Goal: Information Seeking & Learning: Find specific fact

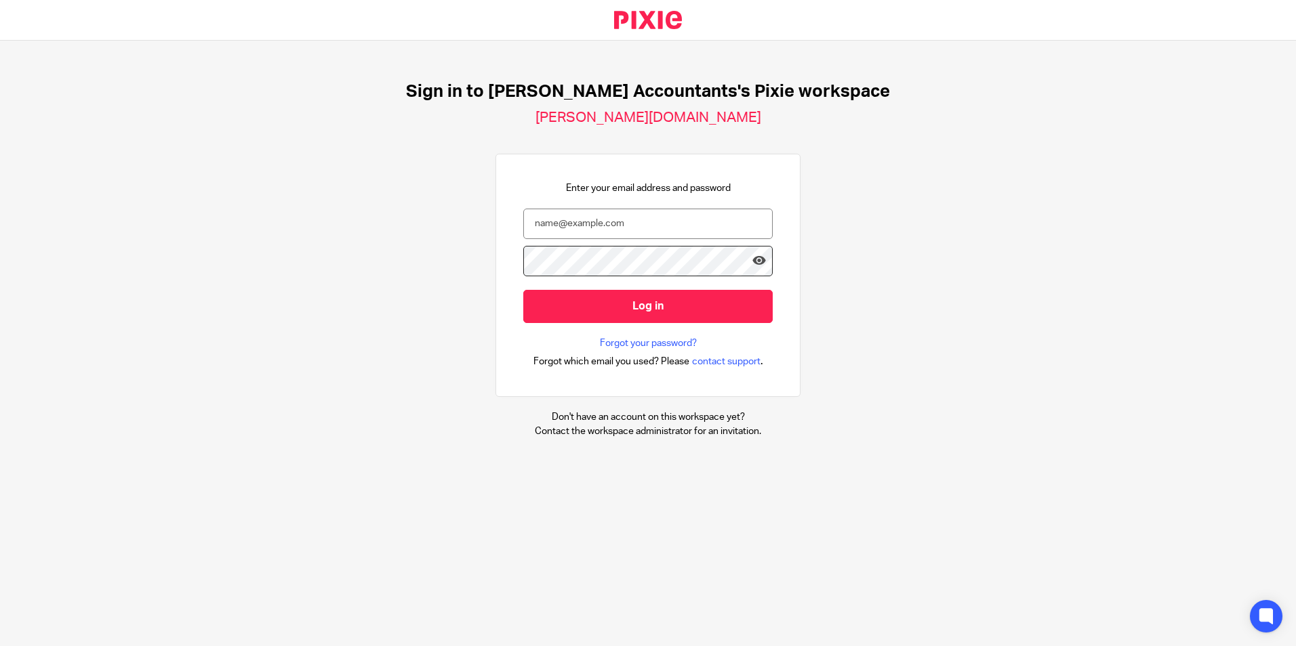
click at [381, 414] on div "Sign in to [PERSON_NAME] Accountants's Pixie workspace [PERSON_NAME][DOMAIN_NAM…" at bounding box center [648, 260] width 1296 height 438
click at [619, 218] on input "email" at bounding box center [647, 224] width 249 height 30
type input "salman@lockhartamin.co.uk"
click at [752, 262] on icon at bounding box center [759, 261] width 14 height 14
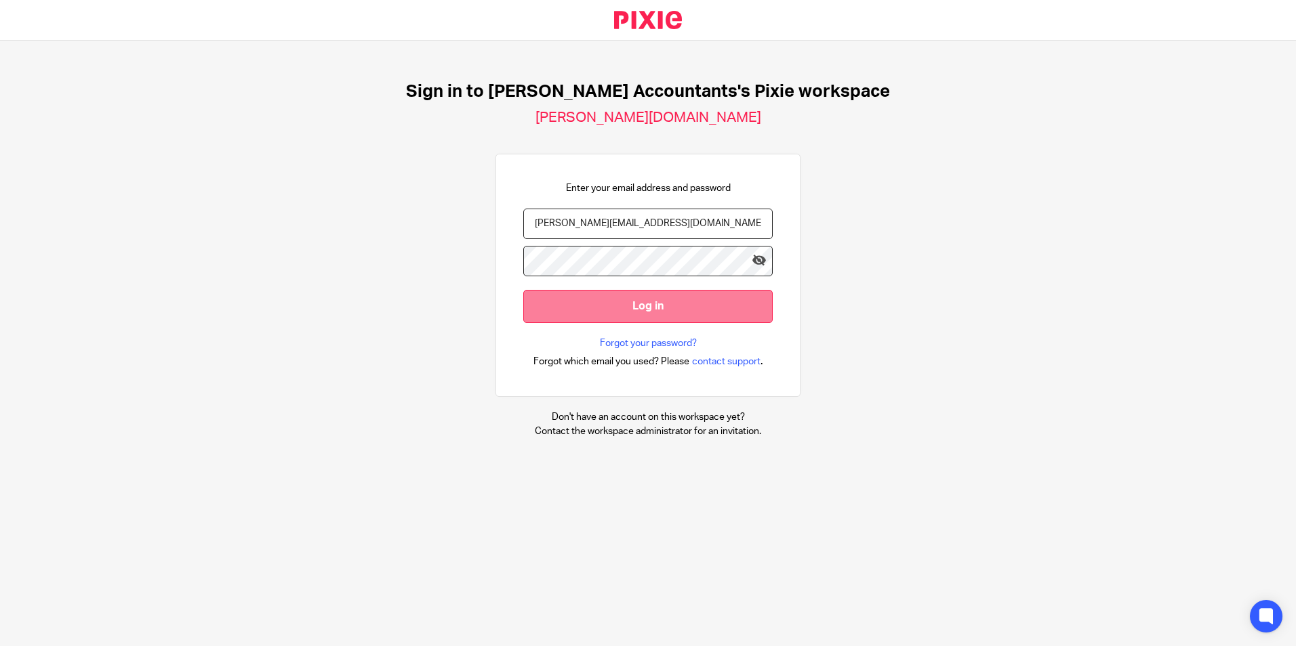
click at [617, 309] on input "Log in" at bounding box center [647, 306] width 249 height 33
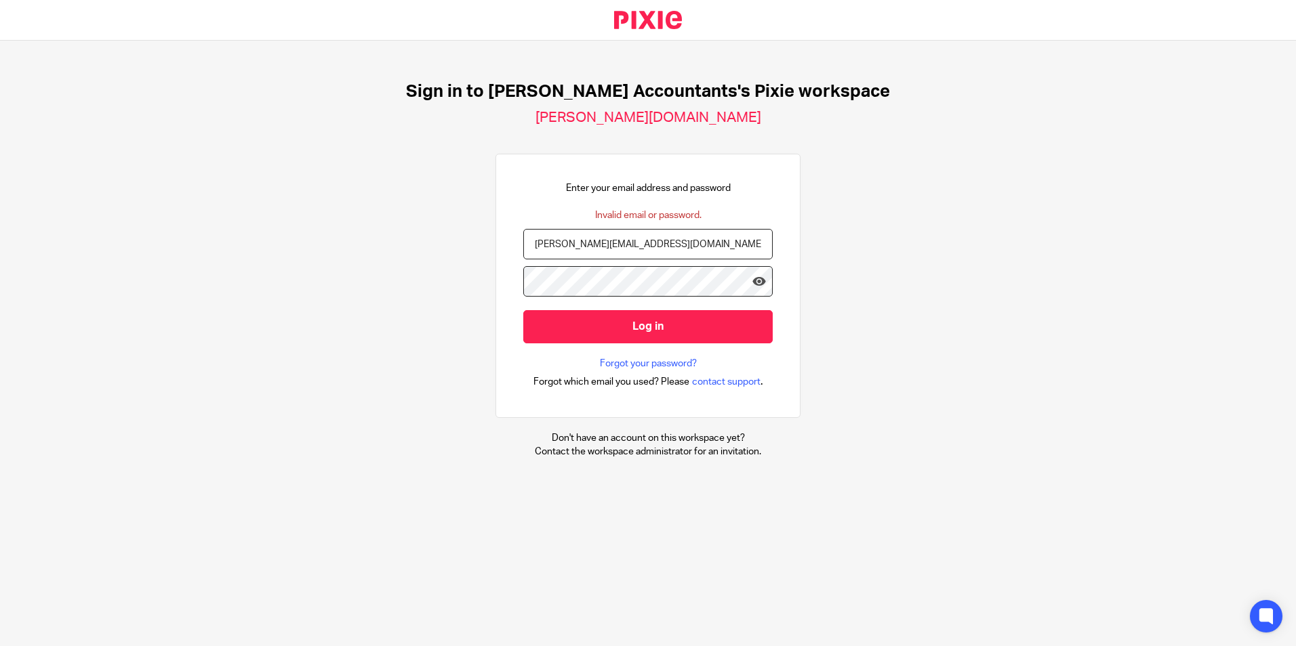
click at [619, 246] on input "salman@lockhartamin.co.uk" at bounding box center [647, 244] width 249 height 30
type input "salman@lockhartaminaccountants.co.uk"
click at [523, 310] on input "Log in" at bounding box center [647, 326] width 249 height 33
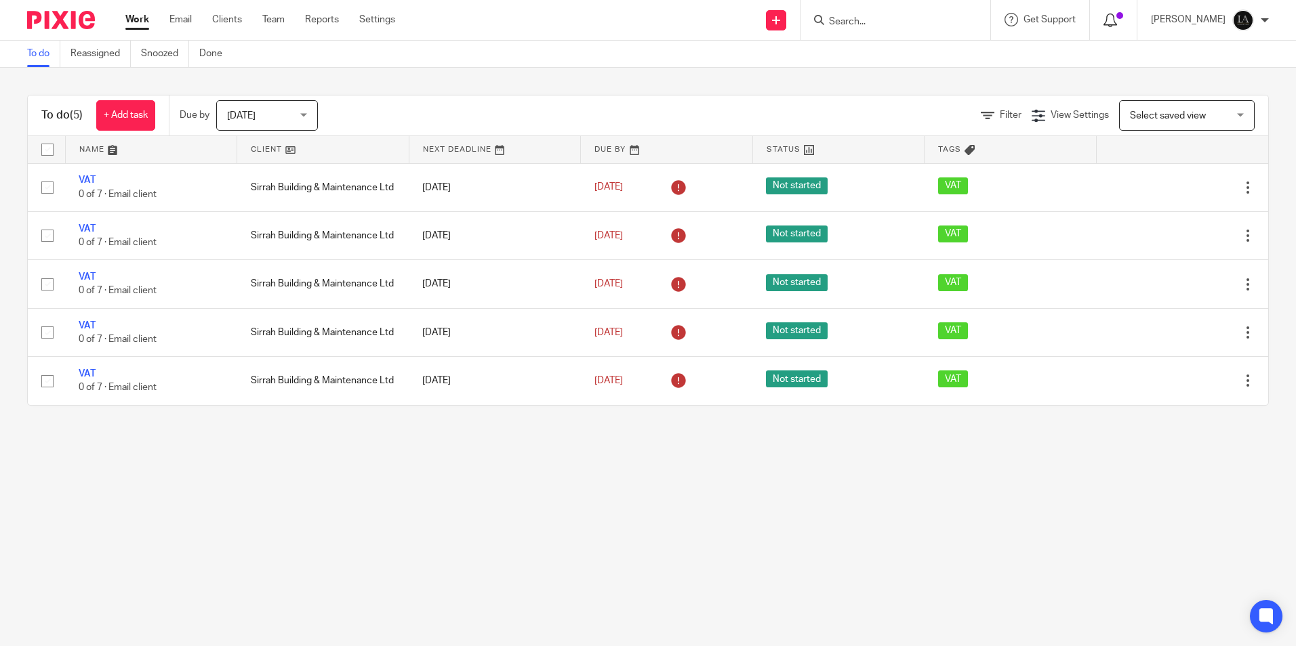
click at [1123, 25] on div at bounding box center [1113, 19] width 20 height 15
click at [968, 560] on main "To do Reassigned Snoozed Done To do (5) + Add task Due by Today Today Today Tom…" at bounding box center [648, 323] width 1296 height 646
click at [886, 22] on input "Search" at bounding box center [888, 22] width 122 height 12
type input "upgrade"
click at [933, 48] on link at bounding box center [909, 53] width 168 height 20
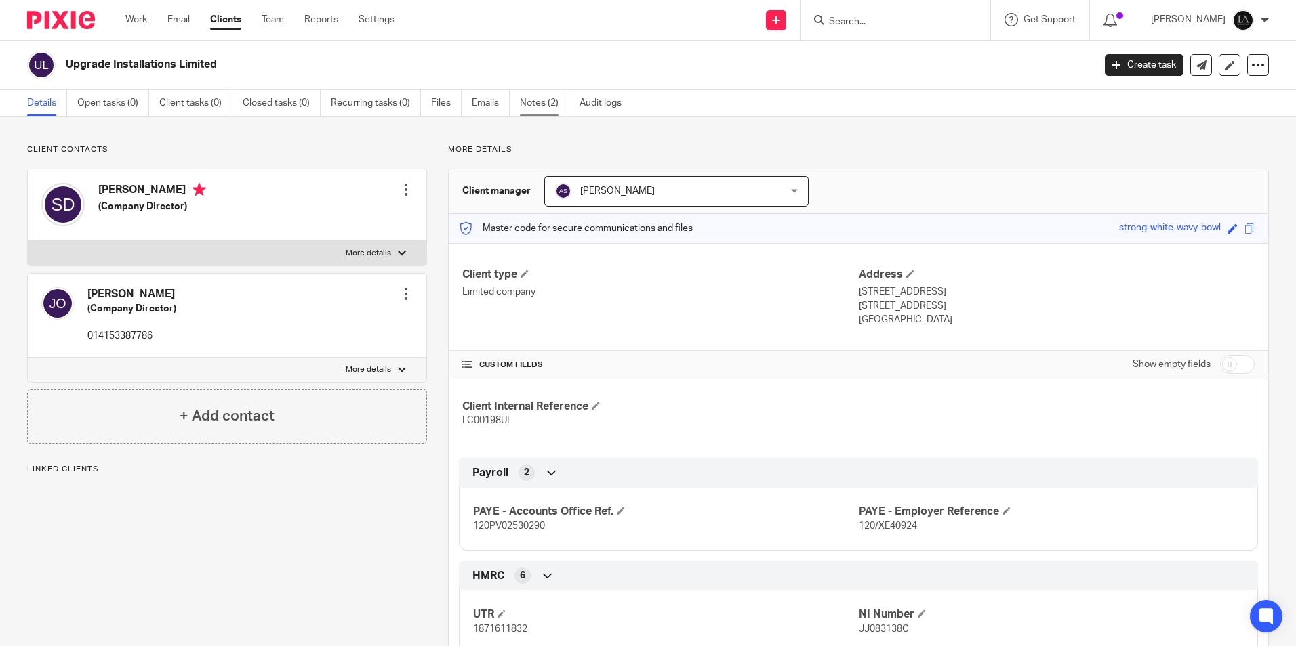
click at [541, 100] on link "Notes (2)" at bounding box center [544, 103] width 49 height 26
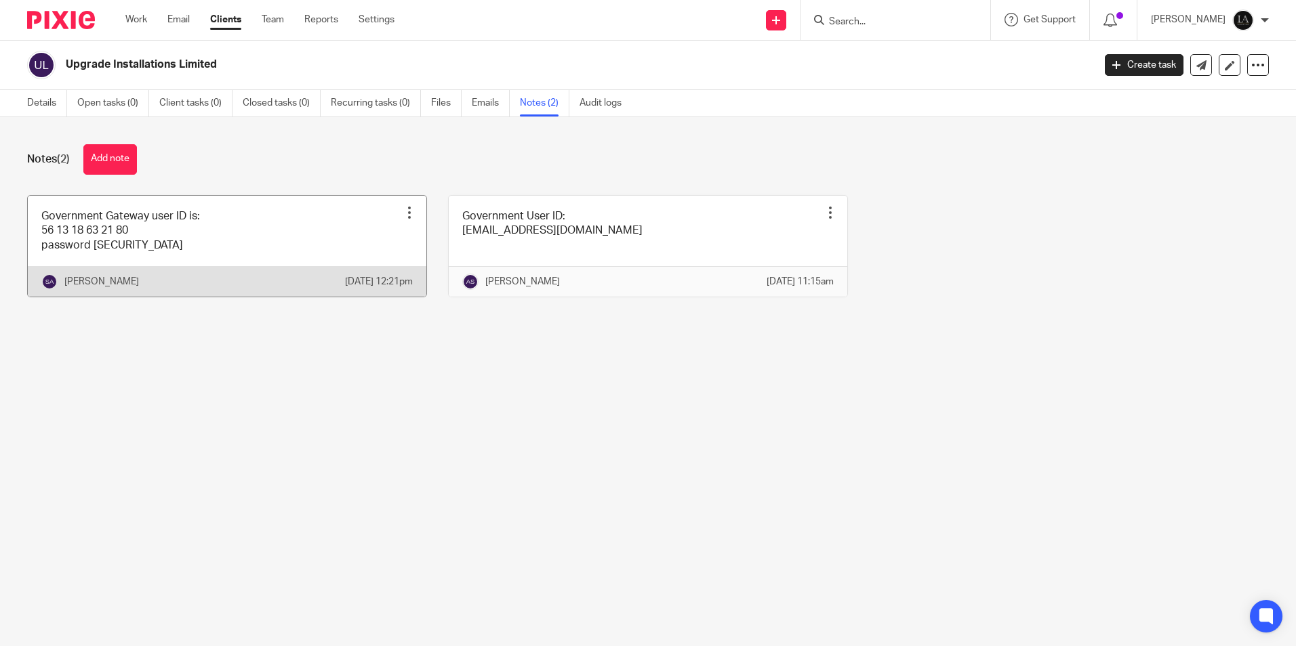
click at [186, 220] on link at bounding box center [227, 246] width 398 height 101
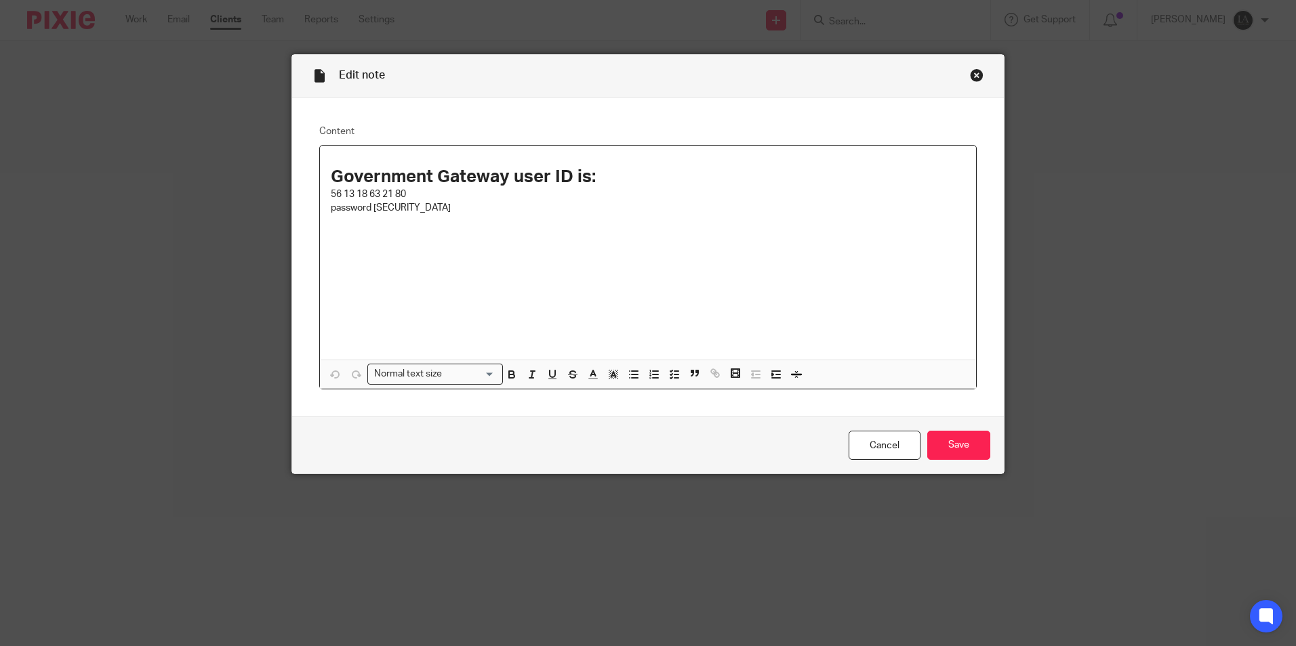
click at [334, 196] on p "56 13 18 63 21 80" at bounding box center [648, 195] width 634 height 14
copy p "56 13 18 63 21 80"
click at [386, 210] on p "password [SECURITY_DATA]" at bounding box center [648, 208] width 634 height 14
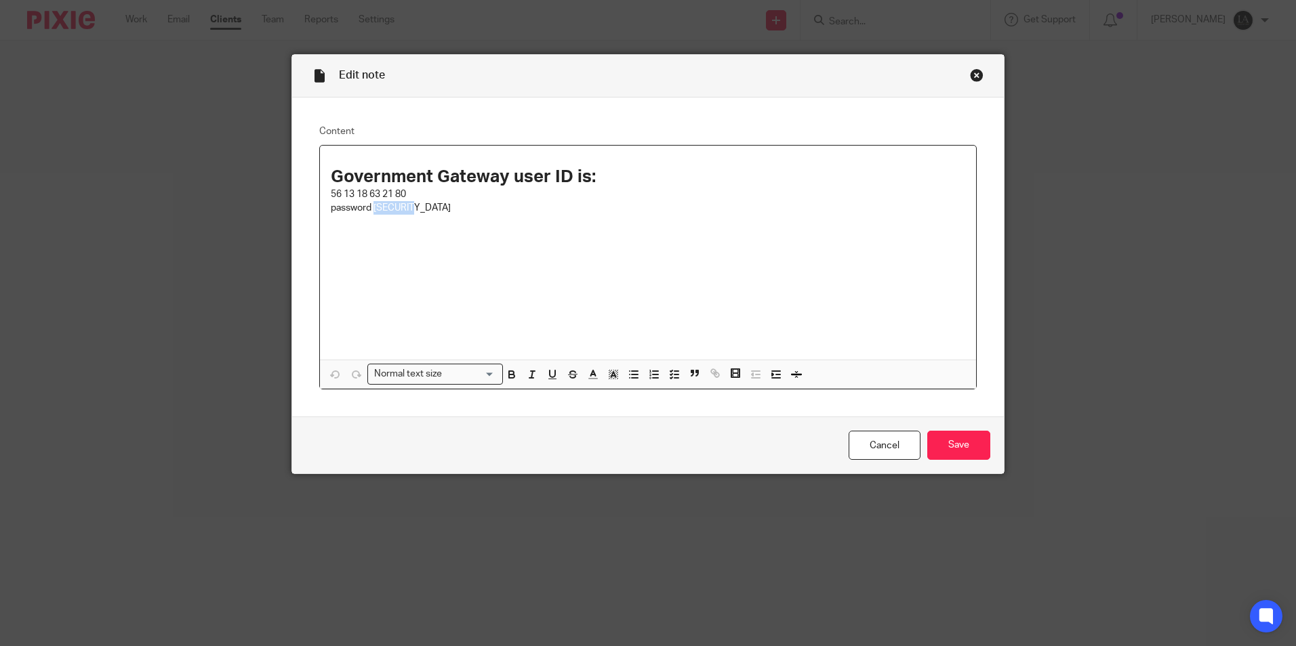
click at [386, 210] on p "password [SECURITY_DATA]" at bounding box center [648, 208] width 634 height 14
click at [384, 207] on p "password [SECURITY_DATA]" at bounding box center [648, 208] width 634 height 14
drag, startPoint x: 384, startPoint y: 207, endPoint x: 415, endPoint y: 211, distance: 32.0
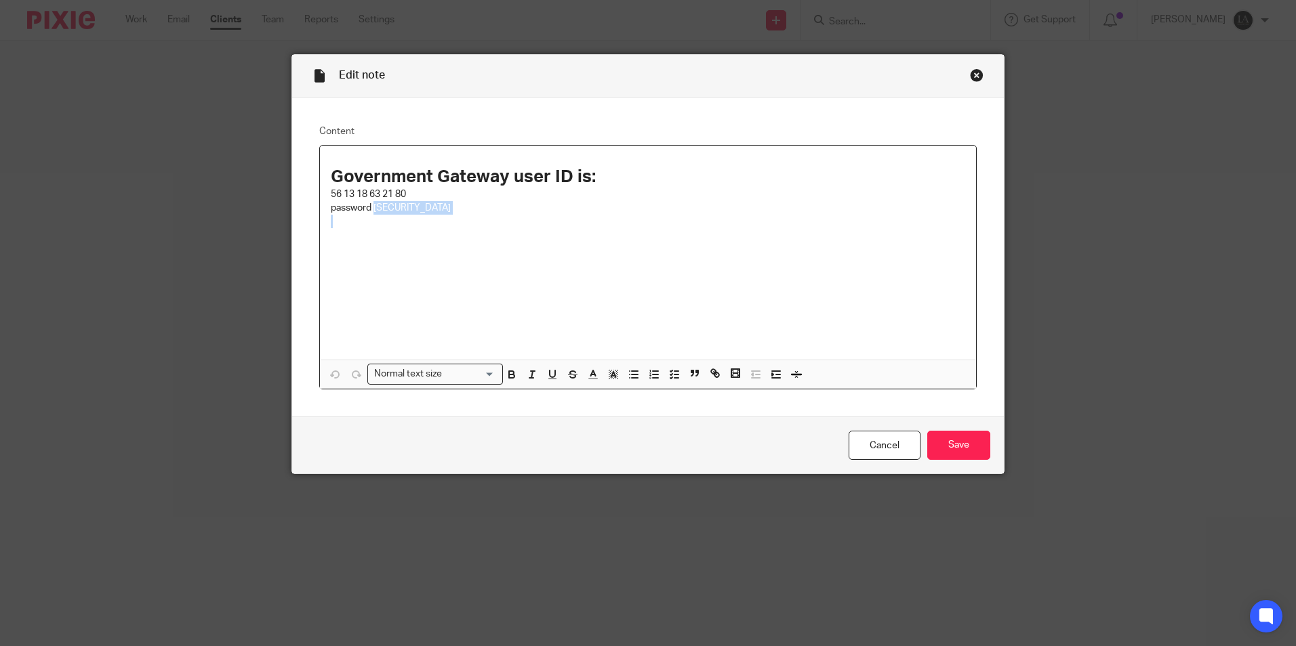
click at [415, 211] on p "password [SECURITY_DATA]" at bounding box center [648, 208] width 634 height 14
copy p "199jn9SA!!"
click at [955, 464] on div "Cancel Save" at bounding box center [648, 445] width 712 height 57
click at [949, 455] on input "Save" at bounding box center [958, 445] width 63 height 29
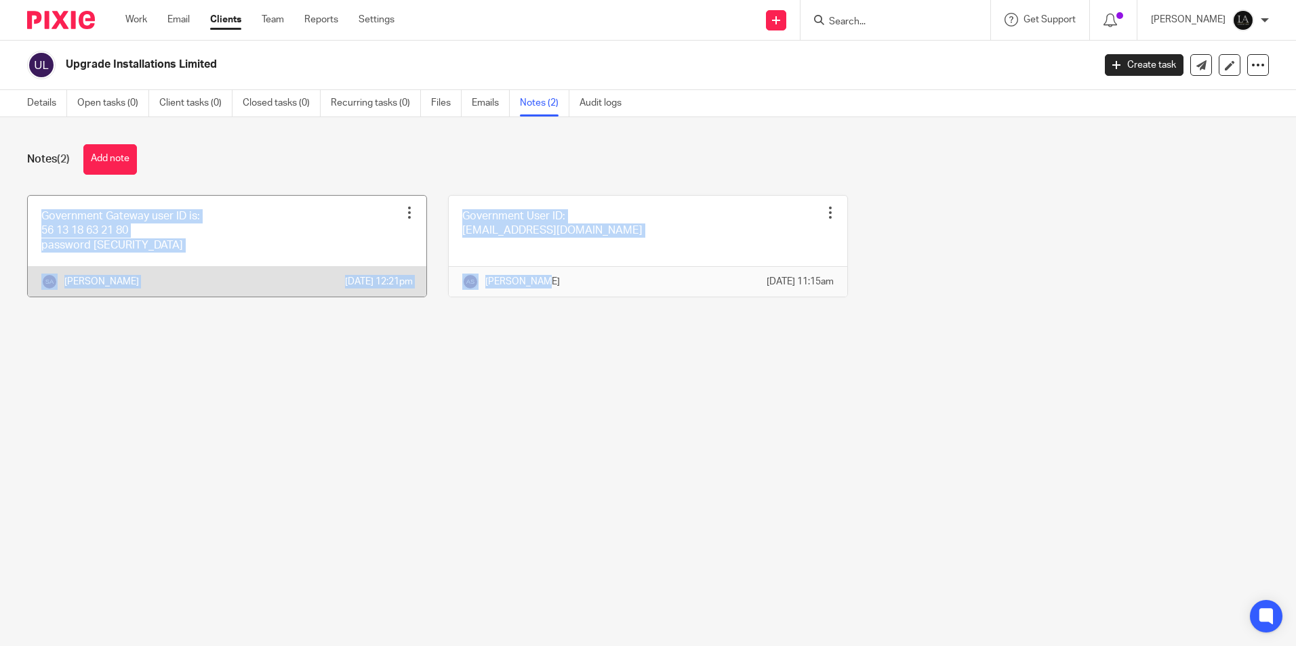
drag, startPoint x: 701, startPoint y: 352, endPoint x: 217, endPoint y: 226, distance: 500.7
click at [217, 226] on main "Upgrade Installations Limited Create task Update from Companies House Export da…" at bounding box center [648, 323] width 1296 height 646
drag, startPoint x: 217, startPoint y: 226, endPoint x: 349, endPoint y: 397, distance: 215.9
click at [349, 397] on main "Upgrade Installations Limited Create task Update from Companies House Export da…" at bounding box center [648, 323] width 1296 height 646
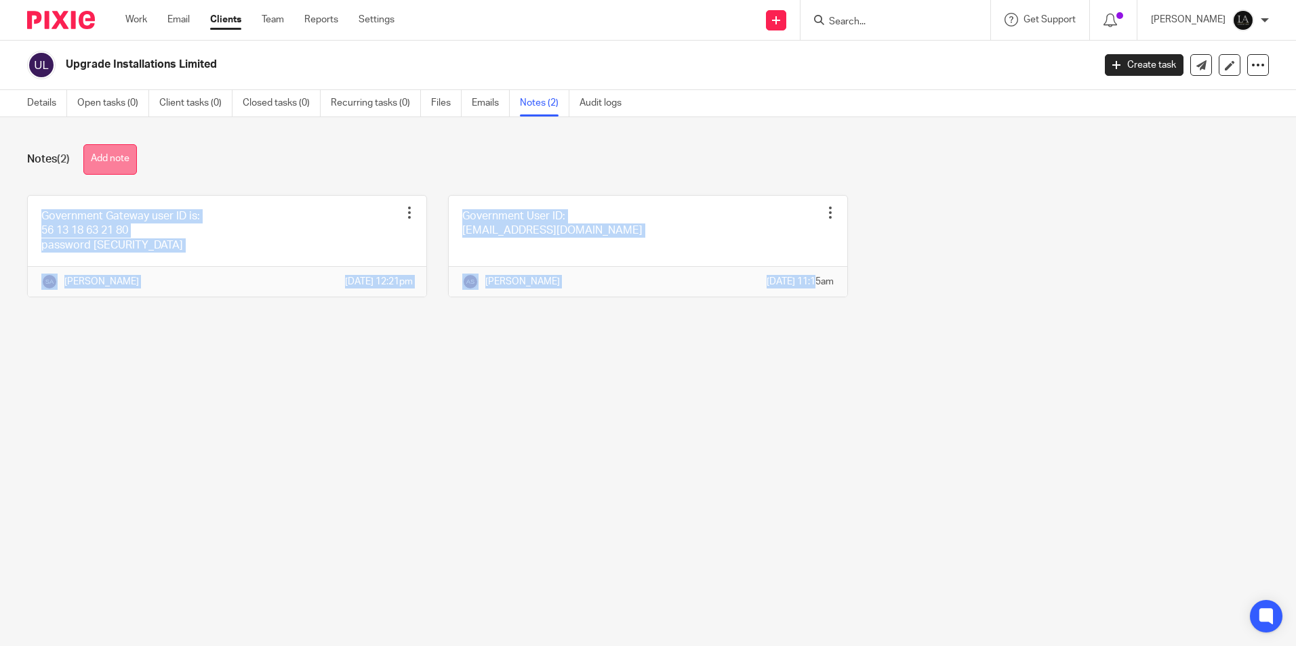
drag, startPoint x: 780, startPoint y: 358, endPoint x: 121, endPoint y: 163, distance: 687.2
click at [121, 163] on main "Upgrade Installations Limited Create task Update from Companies House Export da…" at bounding box center [648, 323] width 1296 height 646
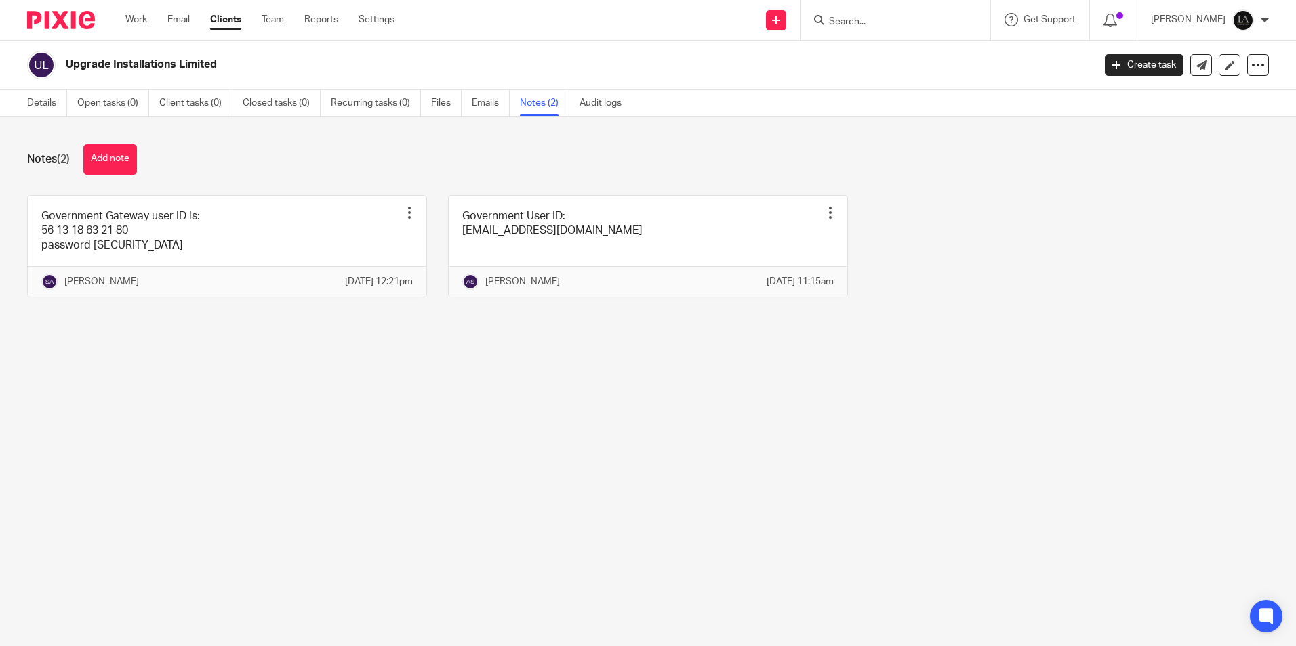
click at [800, 361] on main "Upgrade Installations Limited Create task Update from Companies House Export da…" at bounding box center [648, 323] width 1296 height 646
drag, startPoint x: 950, startPoint y: 290, endPoint x: 11, endPoint y: 86, distance: 961.1
click at [11, 86] on main "Upgrade Installations Limited Create task Update from Companies House Export da…" at bounding box center [648, 323] width 1296 height 646
click at [11, 86] on div "Upgrade Installations Limited Create task Update from Companies House Export da…" at bounding box center [648, 65] width 1296 height 49
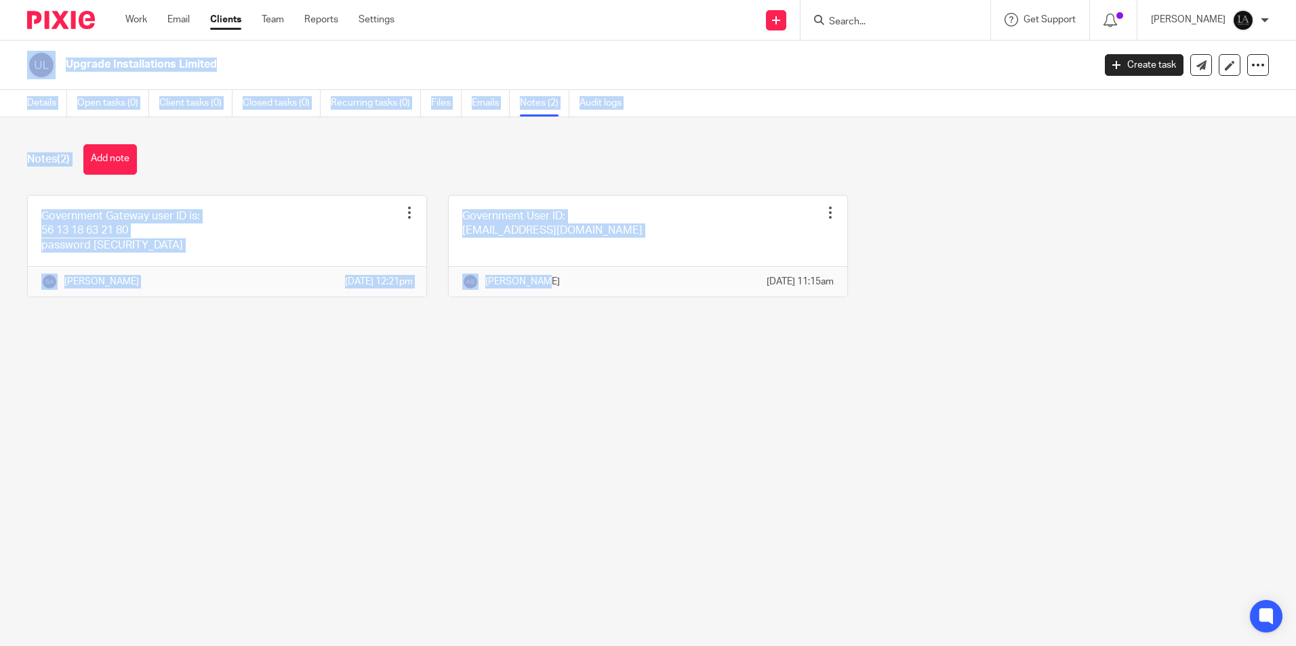
drag, startPoint x: 12, startPoint y: 63, endPoint x: 695, endPoint y: 313, distance: 727.4
click at [695, 313] on main "Upgrade Installations Limited Create task Update from Companies House Export da…" at bounding box center [648, 323] width 1296 height 646
drag, startPoint x: 695, startPoint y: 313, endPoint x: 703, endPoint y: 392, distance: 79.1
click at [703, 392] on main "Upgrade Installations Limited Create task Update from Companies House Export da…" at bounding box center [648, 323] width 1296 height 646
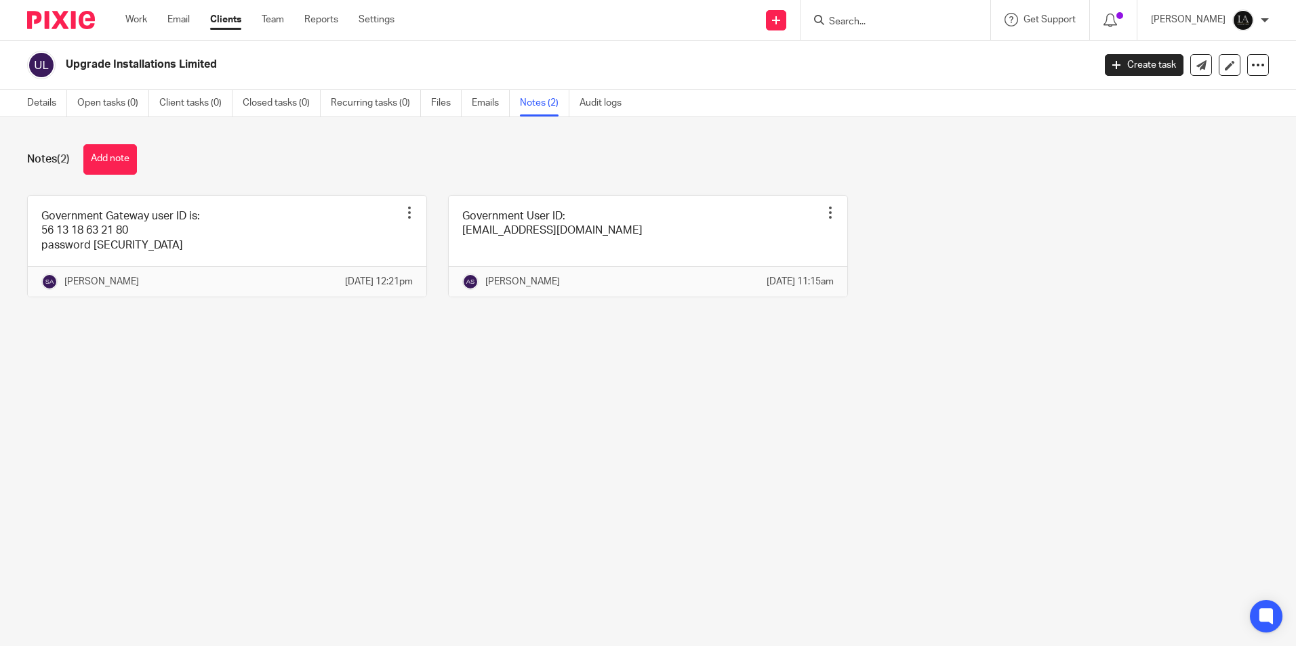
drag, startPoint x: 815, startPoint y: 291, endPoint x: 18, endPoint y: 7, distance: 845.4
click at [18, 7] on body "Work Email Clients Team Reports Settings Work Email Clients Team Reports Settin…" at bounding box center [648, 323] width 1296 height 646
drag, startPoint x: 18, startPoint y: 7, endPoint x: 5, endPoint y: 22, distance: 19.2
click at [5, 22] on div at bounding box center [56, 20] width 112 height 40
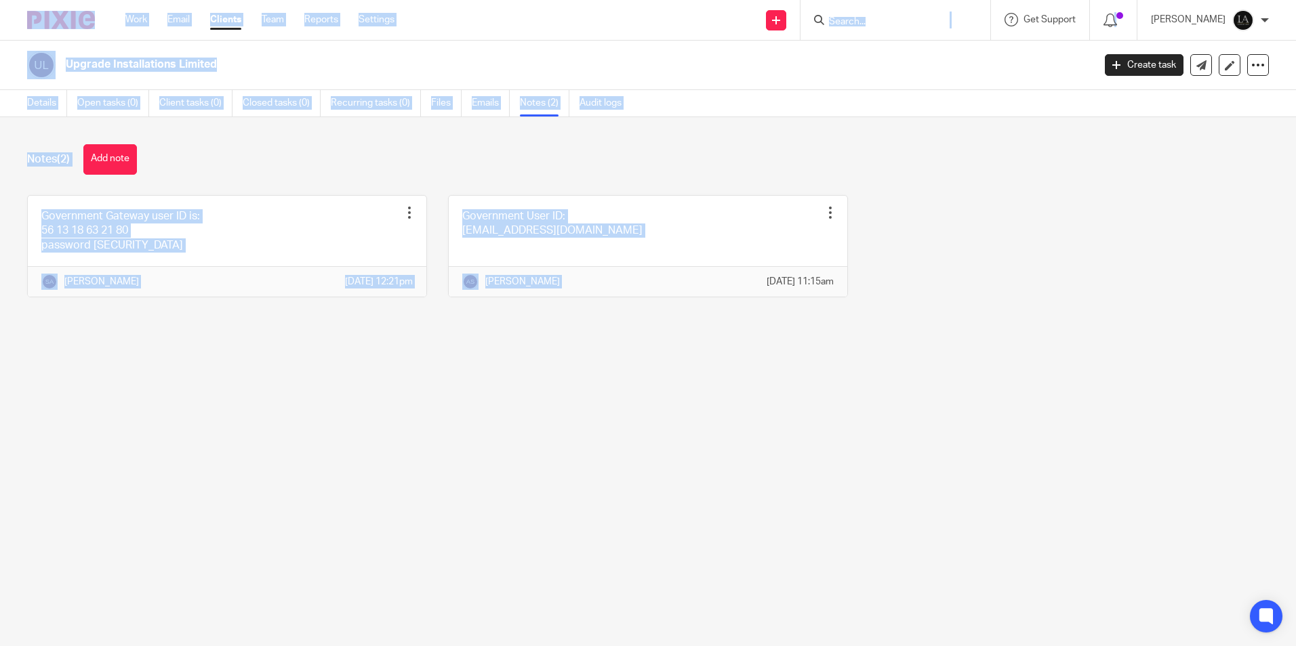
drag, startPoint x: 5, startPoint y: 22, endPoint x: 560, endPoint y: 340, distance: 639.6
click at [560, 340] on body "Work Email Clients Team Reports Settings Work Email Clients Team Reports Settin…" at bounding box center [648, 323] width 1296 height 646
drag, startPoint x: 560, startPoint y: 340, endPoint x: 494, endPoint y: 342, distance: 66.5
click at [494, 342] on div "Notes (2) Add note Government Gateway user ID is: 56 13 18 63 21 80 password 19…" at bounding box center [648, 231] width 1296 height 228
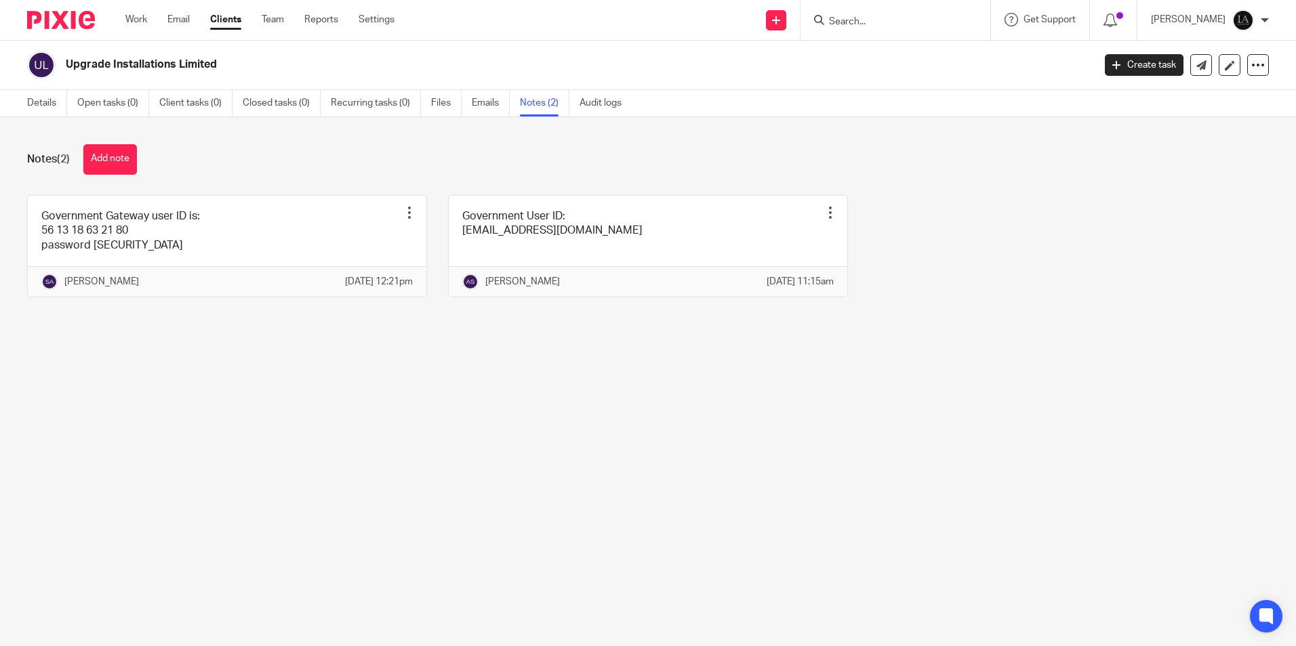
click at [1172, 222] on div "Government Gateway user ID is: 56 13 18 63 21 80 password 199jn9SA!! Pin note E…" at bounding box center [637, 256] width 1262 height 123
click at [310, 361] on main "Upgrade Installations Limited Create task Update from Companies House Export da…" at bounding box center [648, 323] width 1296 height 646
click at [51, 104] on link "Details" at bounding box center [47, 103] width 40 height 26
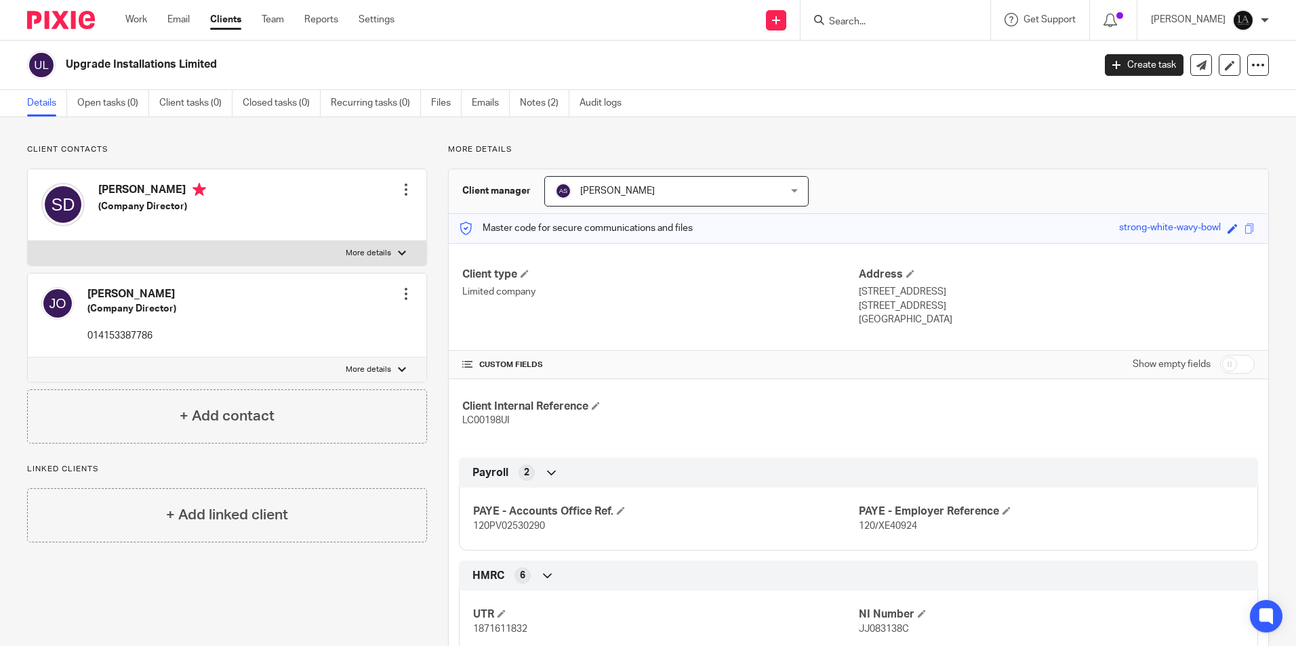
click at [874, 19] on input "Search" at bounding box center [888, 22] width 122 height 12
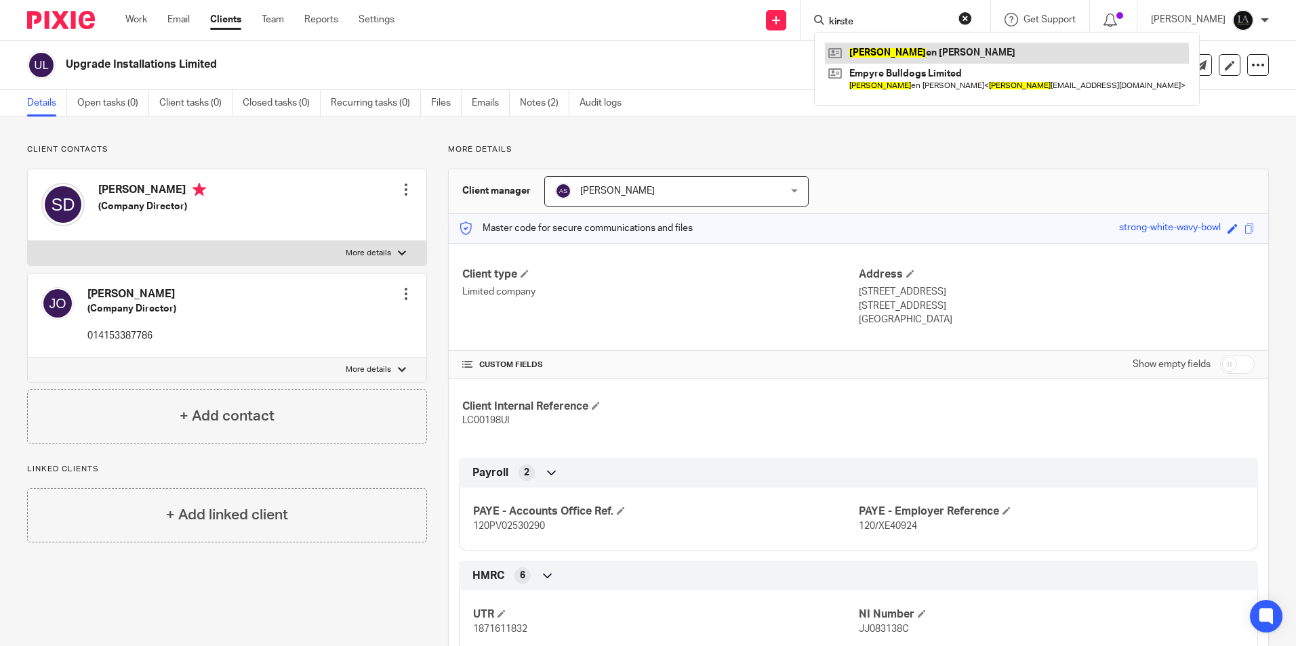
type input "kirste"
click at [979, 46] on link at bounding box center [1007, 53] width 364 height 20
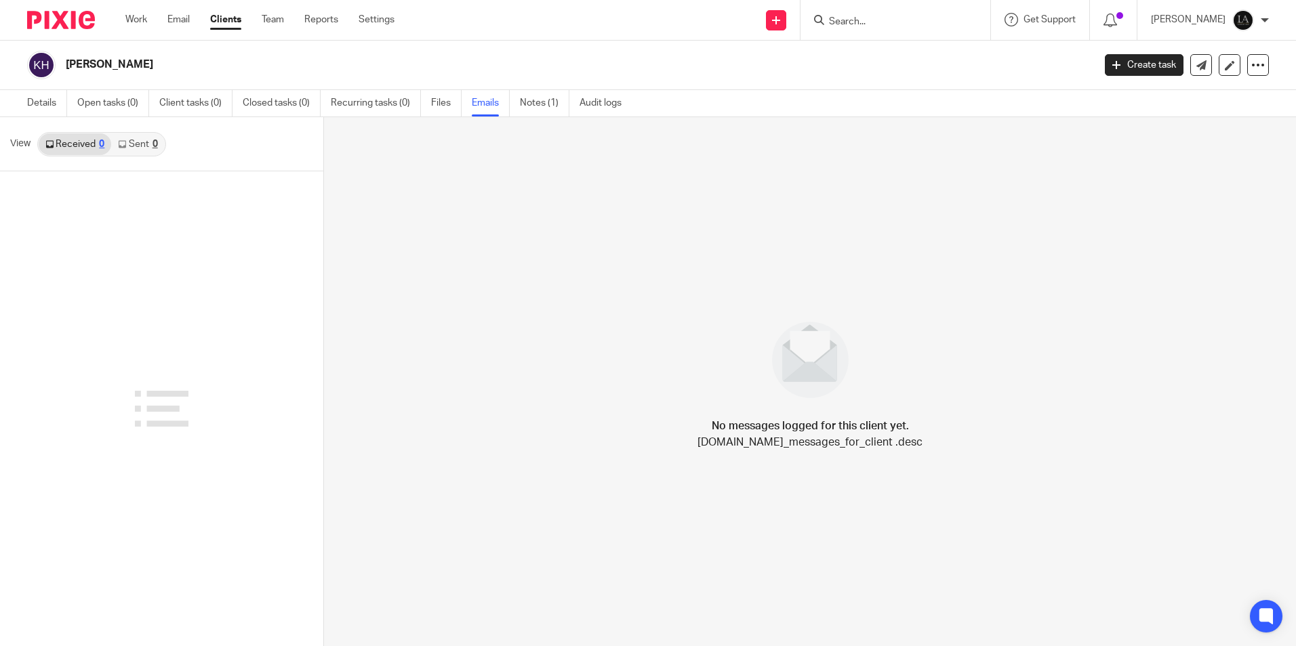
click at [537, 102] on link "Notes (1)" at bounding box center [544, 103] width 49 height 26
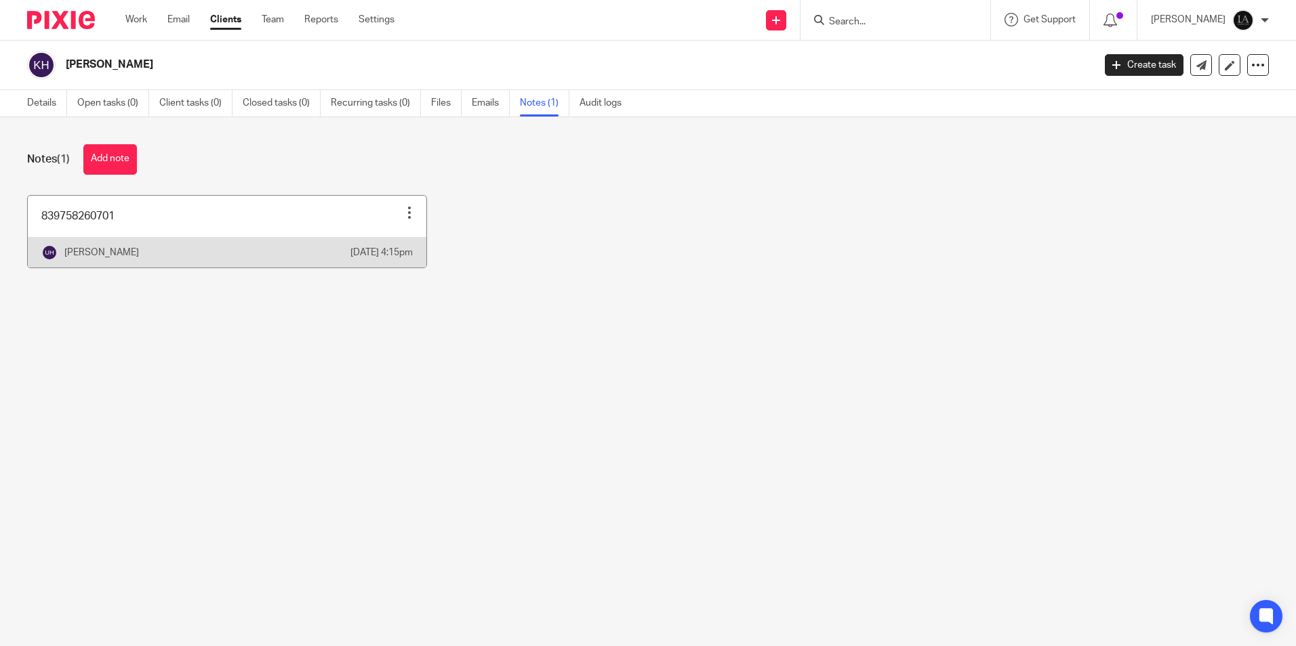
click at [153, 219] on link at bounding box center [227, 232] width 398 height 72
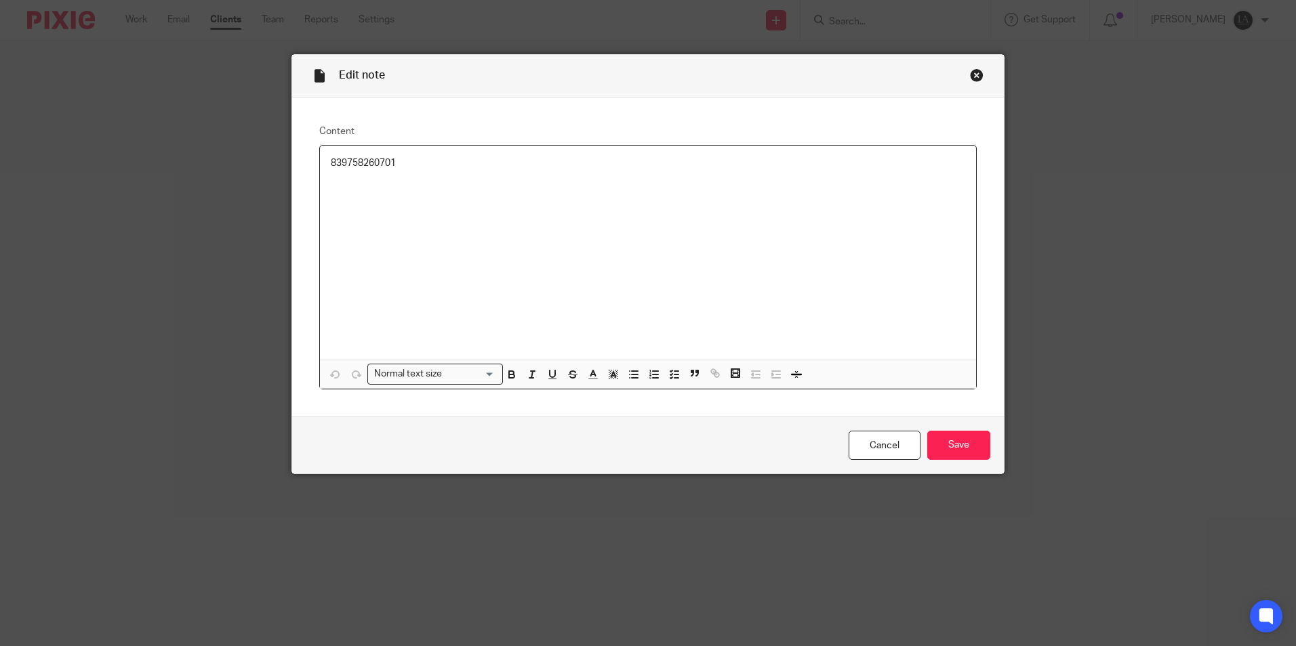
click at [348, 169] on p "839758260701" at bounding box center [648, 164] width 634 height 14
drag, startPoint x: 348, startPoint y: 169, endPoint x: 362, endPoint y: 168, distance: 13.6
copy p "839758260701"
click at [972, 443] on input "Save" at bounding box center [958, 445] width 63 height 29
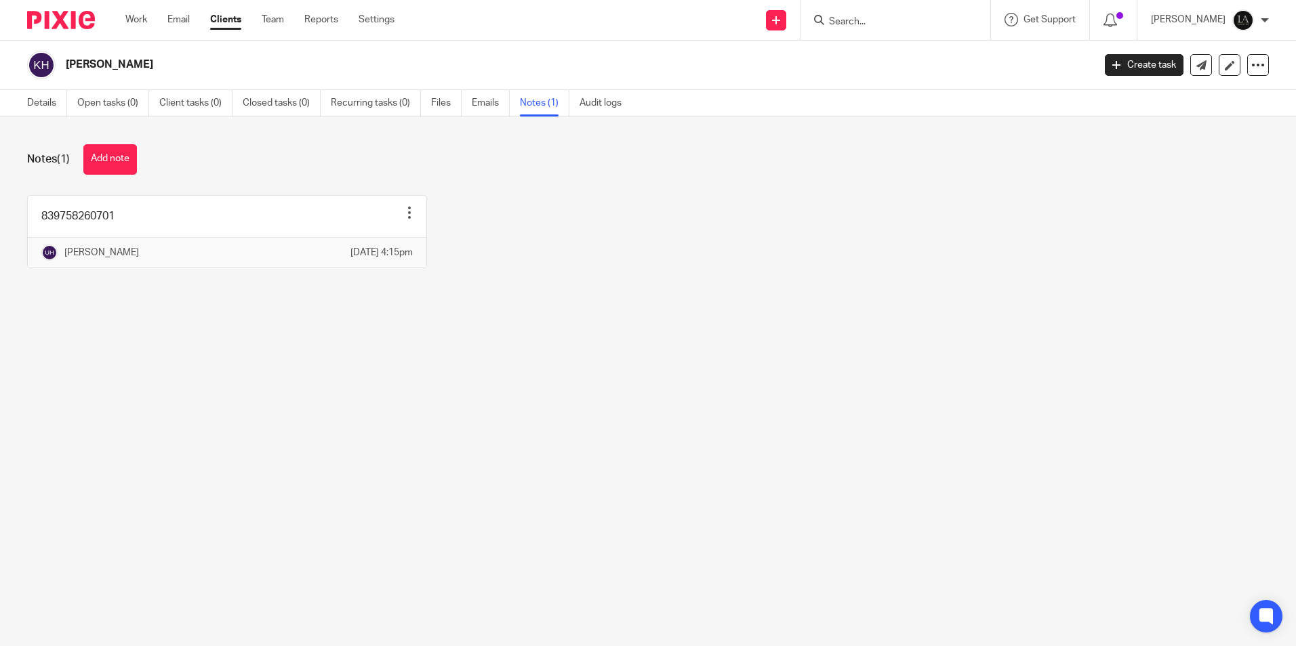
click at [872, 17] on input "Search" at bounding box center [888, 22] width 122 height 12
type input "v"
click at [13, 101] on div "Details Open tasks (0) Client tasks (0) Closed tasks (0) Recurring tasks (0) Fi…" at bounding box center [327, 103] width 655 height 26
click at [32, 100] on link "Details" at bounding box center [47, 103] width 40 height 26
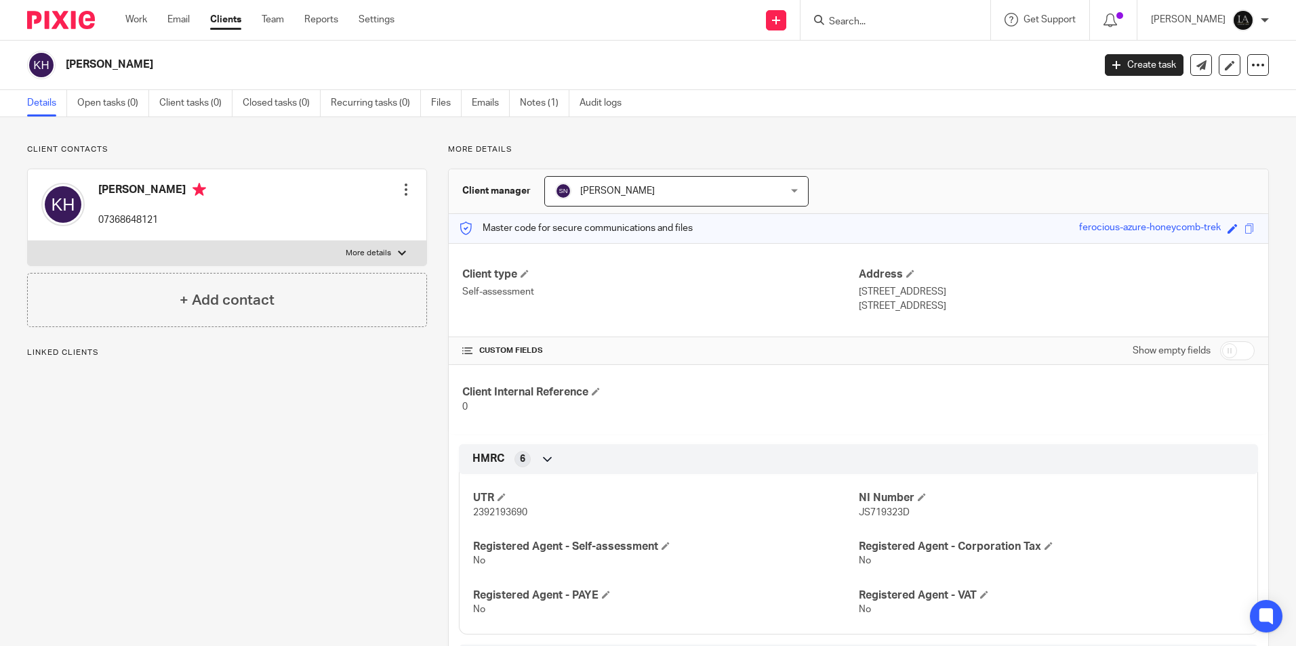
click at [875, 516] on span "JS719323D" at bounding box center [884, 512] width 51 height 9
copy span "JS719323D"
click at [139, 62] on h2 "[PERSON_NAME]" at bounding box center [473, 65] width 815 height 14
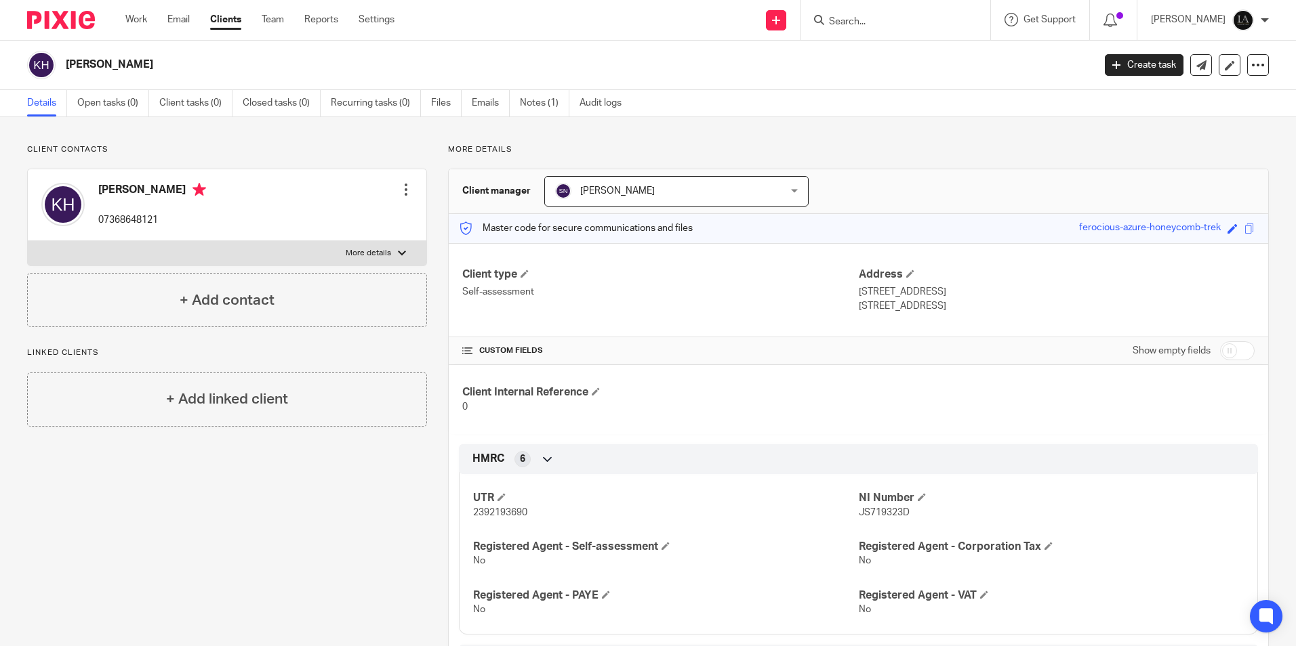
click at [139, 62] on h2 "[PERSON_NAME]" at bounding box center [473, 65] width 815 height 14
copy main "Kristeen Hutcheson Create task Update from Companies House Export data Merge Ar…"
click at [350, 261] on label "More details" at bounding box center [227, 253] width 398 height 24
click at [28, 241] on input "More details" at bounding box center [27, 241] width 1 height 1
checkbox input "true"
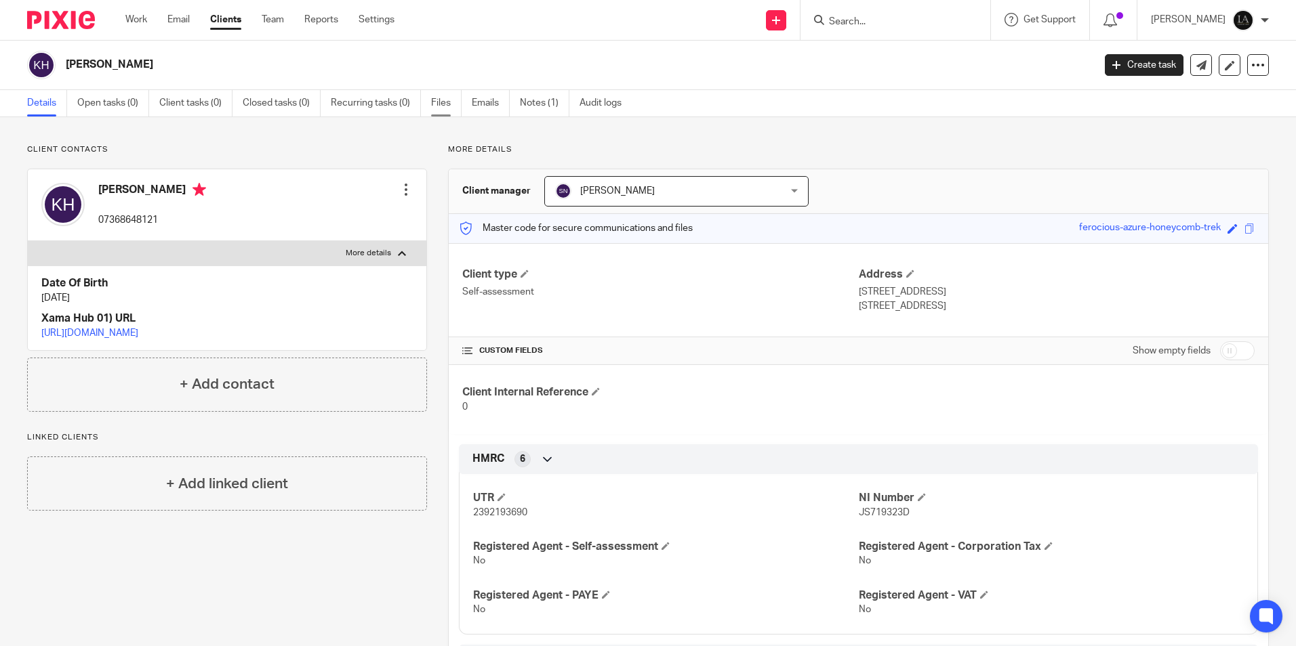
click at [444, 108] on link "Files" at bounding box center [446, 103] width 30 height 26
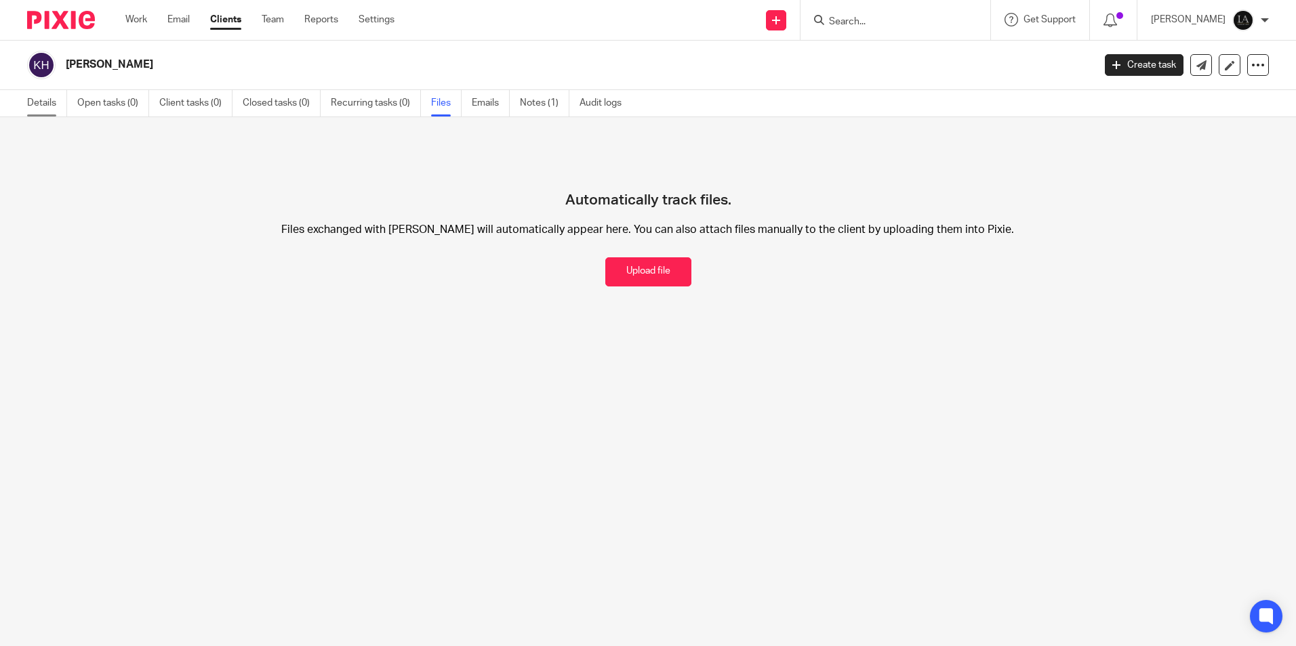
click at [41, 101] on link "Details" at bounding box center [47, 103] width 40 height 26
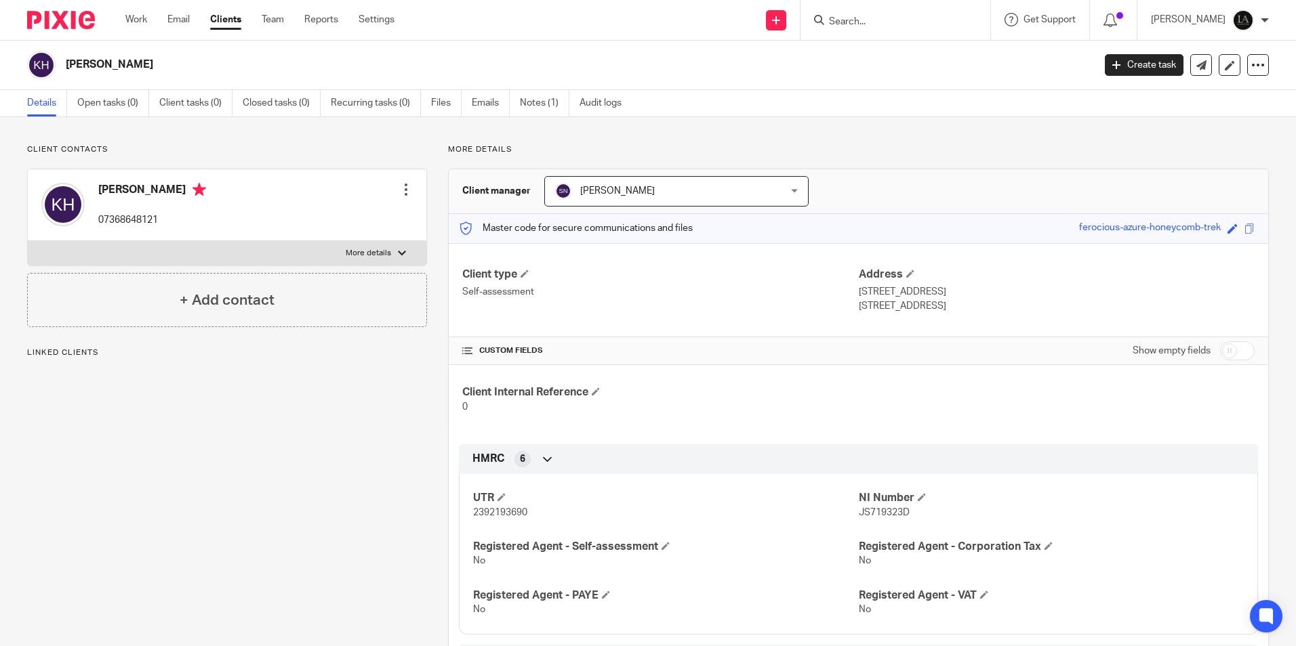
click at [859, 291] on p "[STREET_ADDRESS]" at bounding box center [1057, 292] width 396 height 14
drag, startPoint x: 857, startPoint y: 291, endPoint x: 870, endPoint y: 295, distance: 14.2
click at [870, 295] on p "[STREET_ADDRESS]" at bounding box center [1057, 292] width 396 height 14
drag, startPoint x: 870, startPoint y: 295, endPoint x: 853, endPoint y: 293, distance: 17.1
click at [859, 293] on p "[STREET_ADDRESS]" at bounding box center [1057, 292] width 396 height 14
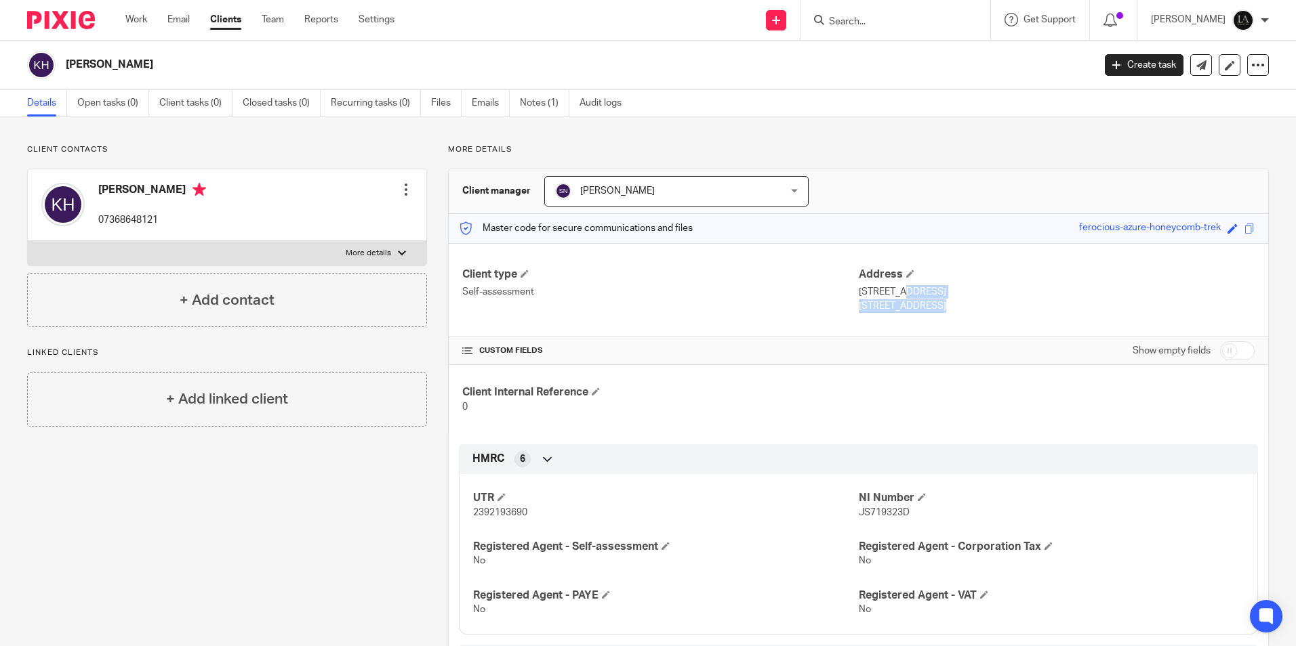
drag, startPoint x: 853, startPoint y: 293, endPoint x: 933, endPoint y: 308, distance: 81.3
click at [933, 308] on div "Address [STREET_ADDRESS] [STREET_ADDRESS]" at bounding box center [1057, 290] width 396 height 45
copy div "[STREET_ADDRESS]"
